Goal: Information Seeking & Learning: Learn about a topic

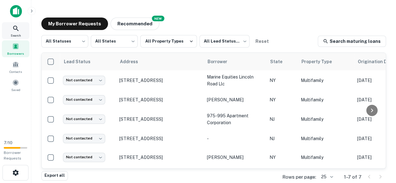
click at [16, 27] on icon at bounding box center [16, 29] width 8 height 8
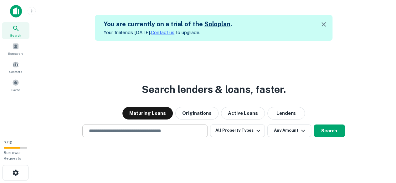
click at [149, 128] on input "text" at bounding box center [144, 130] width 119 height 7
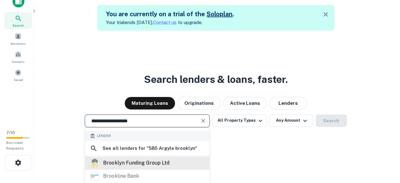
scroll to position [18, 0]
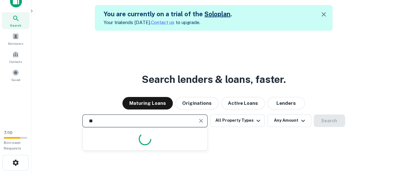
type input "*"
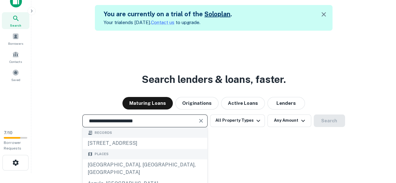
type input "**********"
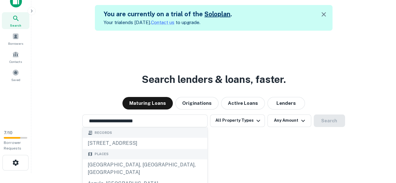
click at [328, 119] on div "**********" at bounding box center [213, 120] width 354 height 13
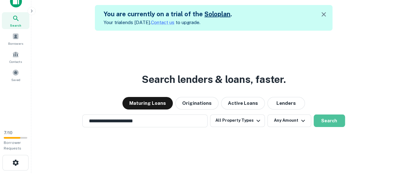
click at [328, 119] on button "Search" at bounding box center [328, 120] width 31 height 13
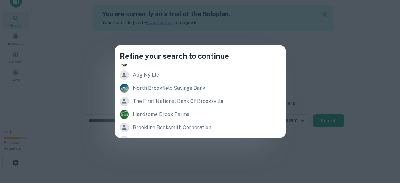
scroll to position [0, 0]
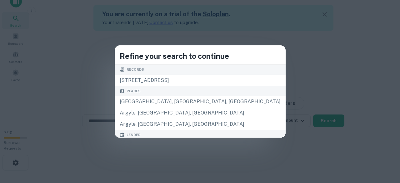
click at [60, 72] on div "Refine your search to continue Records 39 argyle rd, brooklyn, ny, 11218 Places…" at bounding box center [200, 91] width 400 height 183
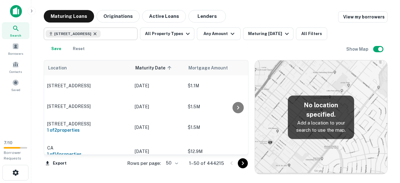
click at [98, 34] on icon at bounding box center [95, 33] width 5 height 5
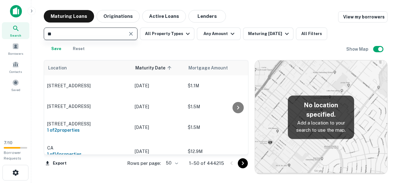
type input "*"
type input "**********"
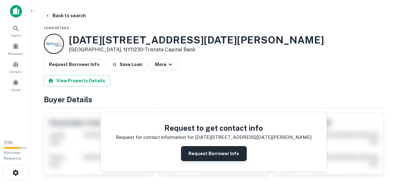
click at [217, 154] on button "Request Borrower Info" at bounding box center [214, 153] width 66 height 15
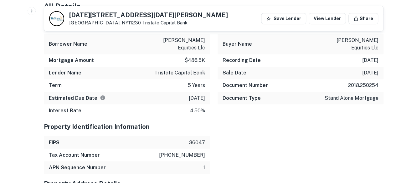
scroll to position [454, 0]
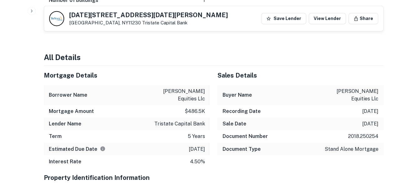
click at [224, 91] on h6 "Buyer Name" at bounding box center [236, 95] width 29 height 8
drag, startPoint x: 157, startPoint y: 83, endPoint x: 204, endPoint y: 84, distance: 47.2
click at [204, 88] on p "newkirk equities llc" at bounding box center [177, 95] width 56 height 15
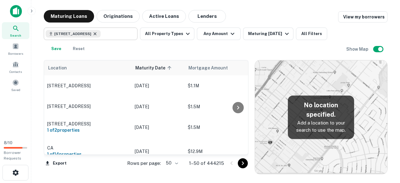
click at [98, 35] on icon at bounding box center [95, 33] width 5 height 5
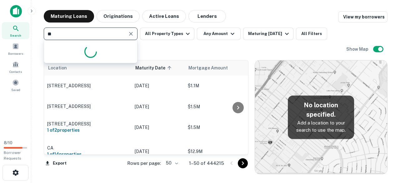
type input "*"
type input "**********"
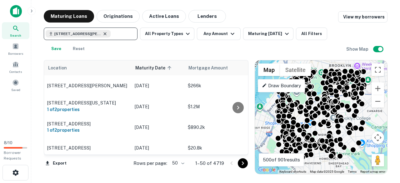
click at [105, 34] on icon at bounding box center [105, 33] width 5 height 5
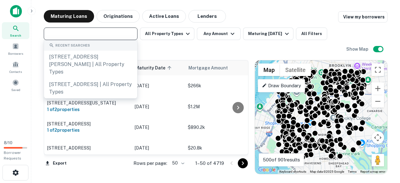
click at [105, 34] on input "text" at bounding box center [90, 33] width 89 height 9
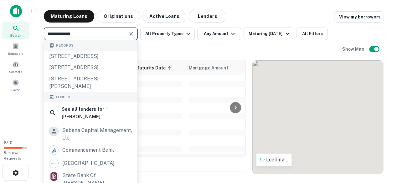
type input "**********"
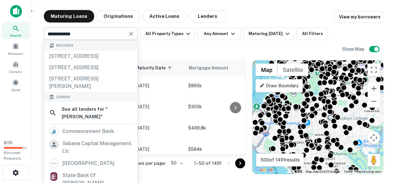
click at [168, 51] on div "**********" at bounding box center [193, 42] width 298 height 28
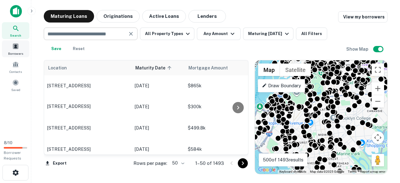
click at [17, 47] on span at bounding box center [15, 46] width 7 height 7
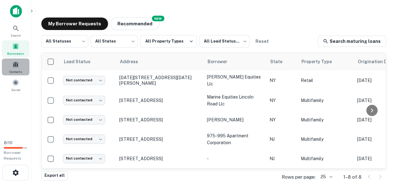
click at [19, 67] on div "Contacts" at bounding box center [16, 66] width 28 height 17
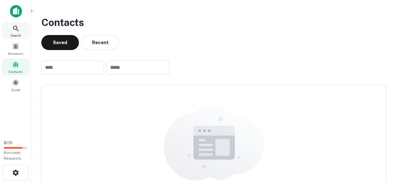
click at [16, 33] on span "Search" at bounding box center [16, 35] width 10 height 5
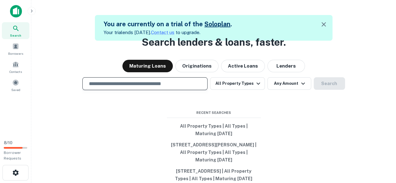
click at [137, 87] on input "text" at bounding box center [144, 83] width 119 height 7
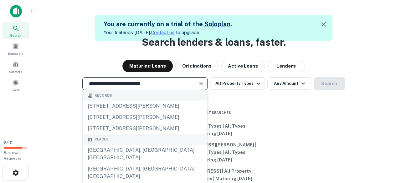
type input "**********"
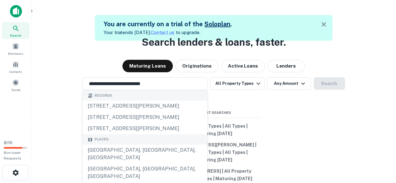
click at [324, 86] on div "**********" at bounding box center [213, 83] width 354 height 13
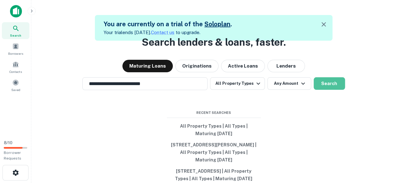
click at [324, 86] on button "Search" at bounding box center [328, 83] width 31 height 13
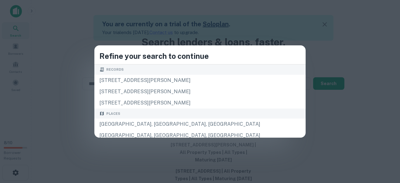
click at [78, 103] on div "Refine your search to continue Records 2312 newkirk ave, brooklyn, ny, 11226 15…" at bounding box center [200, 91] width 400 height 183
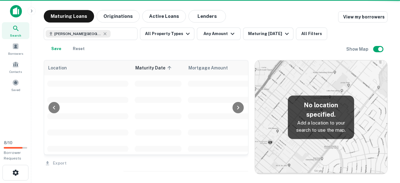
click at [89, 82] on span at bounding box center [87, 84] width 81 height 6
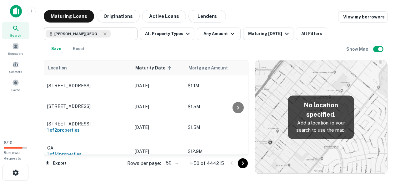
click at [56, 34] on span "newkirk Avenue Brooklyn, NY" at bounding box center [77, 34] width 47 height 6
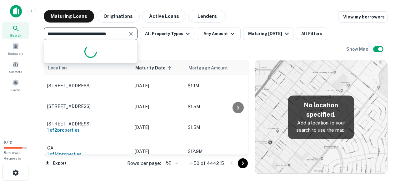
type input "**********"
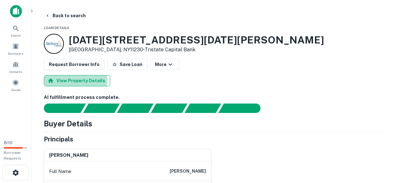
click at [73, 80] on button "View Property Details" at bounding box center [77, 80] width 66 height 11
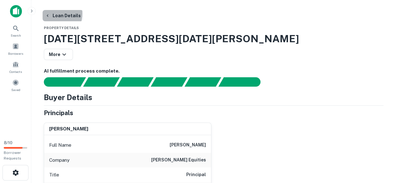
click at [50, 13] on button "Loan Details" at bounding box center [63, 15] width 41 height 11
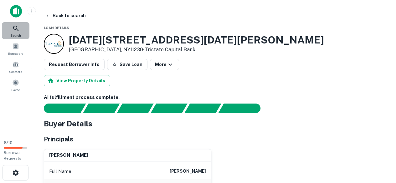
click at [13, 28] on icon at bounding box center [16, 29] width 8 height 8
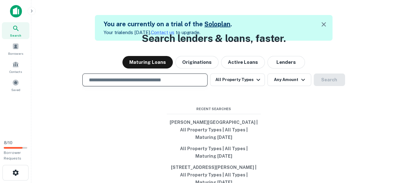
click at [125, 79] on input "text" at bounding box center [144, 79] width 119 height 7
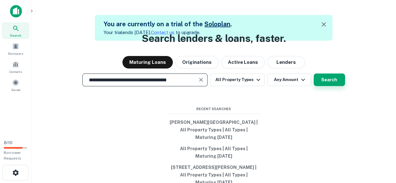
type input "**********"
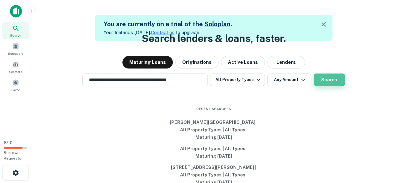
click at [329, 79] on button "Search" at bounding box center [328, 80] width 31 height 13
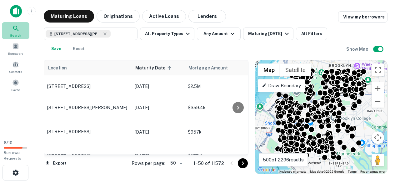
click at [14, 37] on span "Search" at bounding box center [15, 35] width 11 height 5
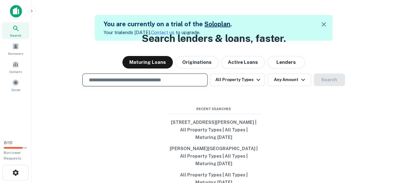
click at [145, 80] on input "text" at bounding box center [144, 79] width 119 height 7
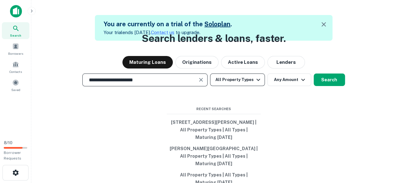
type input "**********"
click at [241, 78] on button "All Property Types" at bounding box center [237, 80] width 54 height 13
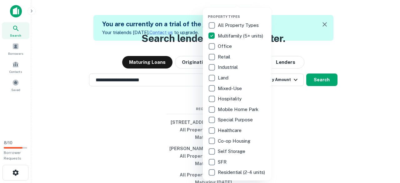
click at [291, 111] on div at bounding box center [200, 91] width 400 height 183
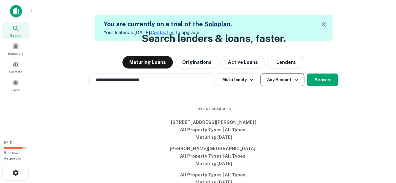
click at [280, 80] on button "Any Amount" at bounding box center [282, 80] width 44 height 13
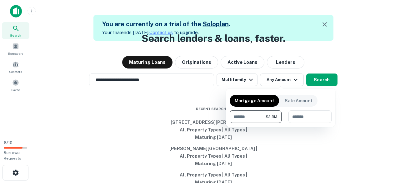
type input "*******"
click at [318, 156] on div at bounding box center [200, 91] width 400 height 183
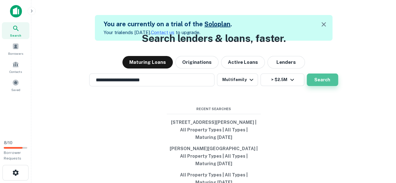
click at [318, 82] on button "Search" at bounding box center [322, 80] width 31 height 13
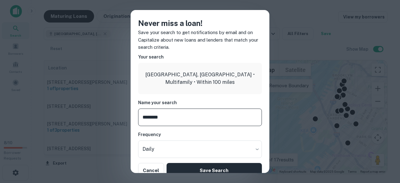
type input "********"
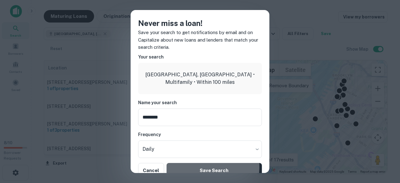
click at [205, 167] on button "Save Search" at bounding box center [214, 170] width 95 height 15
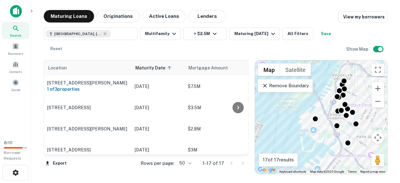
scroll to position [43, 0]
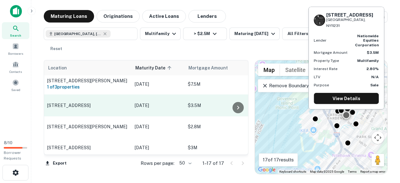
click at [77, 104] on p "[STREET_ADDRESS]" at bounding box center [87, 106] width 81 height 6
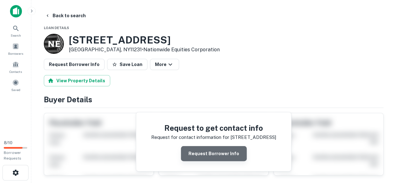
click at [215, 154] on button "Request Borrower Info" at bounding box center [214, 153] width 66 height 15
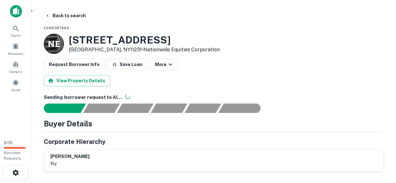
drag, startPoint x: 98, startPoint y: 155, endPoint x: 49, endPoint y: 157, distance: 48.2
click at [49, 157] on div "[PERSON_NAME] ny" at bounding box center [213, 160] width 339 height 22
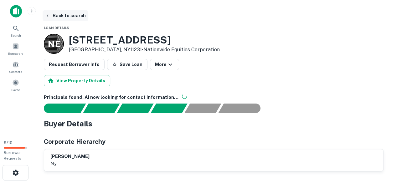
click at [49, 16] on icon "button" at bounding box center [47, 15] width 5 height 5
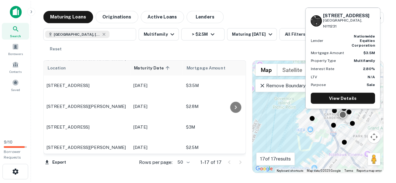
scroll to position [69, 0]
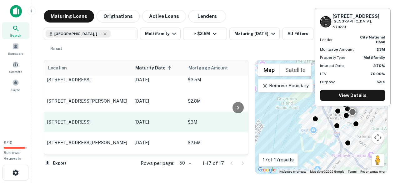
click at [106, 118] on td "[STREET_ADDRESS]" at bounding box center [88, 122] width 88 height 21
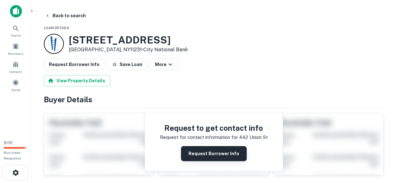
click at [215, 149] on button "Request Borrower Info" at bounding box center [214, 153] width 66 height 15
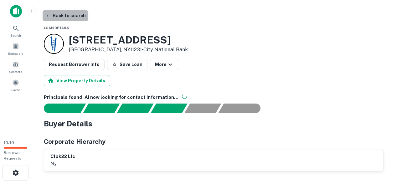
click at [67, 13] on button "Back to search" at bounding box center [66, 15] width 46 height 11
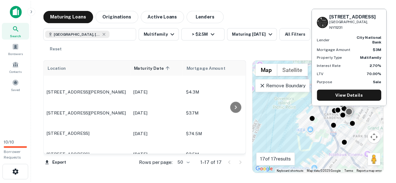
scroll to position [183, 0]
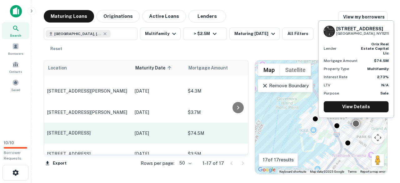
click at [96, 135] on p "[STREET_ADDRESS]" at bounding box center [87, 133] width 81 height 6
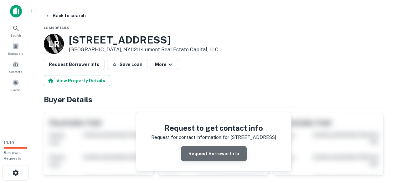
click at [215, 149] on button "Request Borrower Info" at bounding box center [214, 153] width 66 height 15
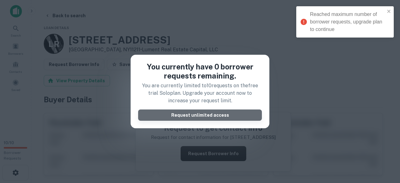
click at [222, 117] on button "Request unlimited access" at bounding box center [200, 114] width 124 height 11
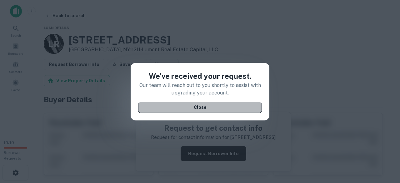
click at [213, 111] on button "Close" at bounding box center [200, 107] width 124 height 11
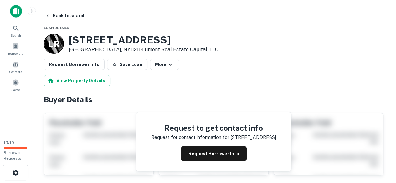
drag, startPoint x: 179, startPoint y: 38, endPoint x: 71, endPoint y: 43, distance: 108.0
click at [71, 43] on h3 "[STREET_ADDRESS]" at bounding box center [144, 40] width 150 height 12
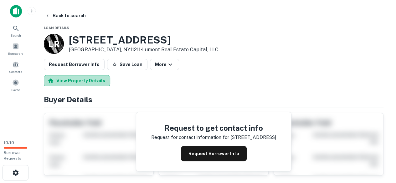
click at [81, 79] on button "View Property Details" at bounding box center [77, 80] width 66 height 11
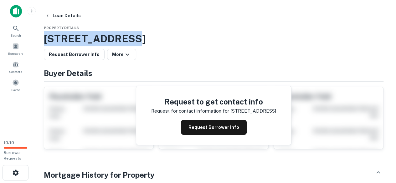
drag, startPoint x: 121, startPoint y: 39, endPoint x: 46, endPoint y: 41, distance: 75.4
click at [46, 41] on h3 "[STREET_ADDRESS]" at bounding box center [213, 38] width 339 height 15
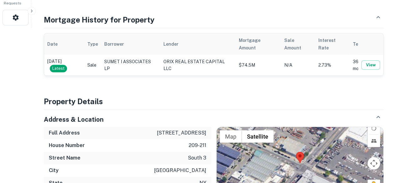
scroll to position [156, 0]
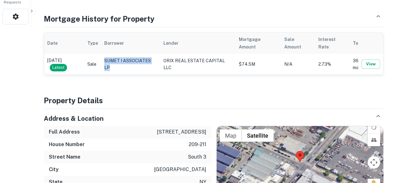
drag, startPoint x: 125, startPoint y: 68, endPoint x: 113, endPoint y: 59, distance: 14.8
click at [113, 59] on td "SUMET I ASSOCIATES LP" at bounding box center [130, 64] width 59 height 21
